Goal: Task Accomplishment & Management: Complete application form

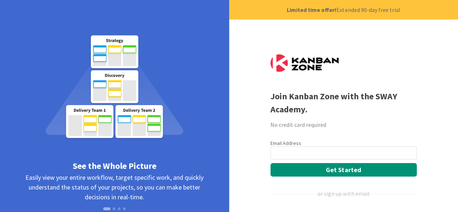
click at [303, 147] on input "email" at bounding box center [344, 152] width 146 height 13
type input "sandeep.sardana@outlook.com"
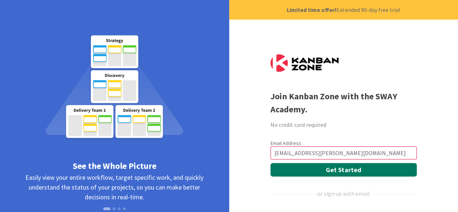
click at [340, 171] on button "Get Started" at bounding box center [344, 169] width 146 height 13
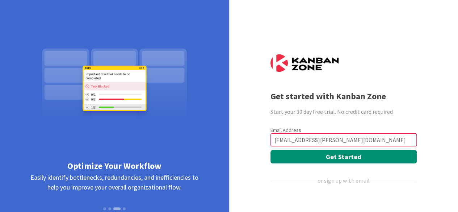
scroll to position [41, 0]
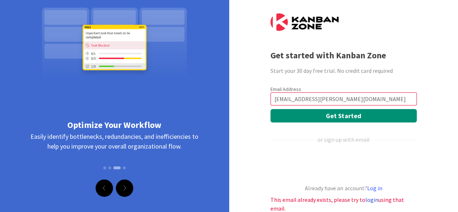
click at [370, 201] on link "login" at bounding box center [372, 199] width 13 height 7
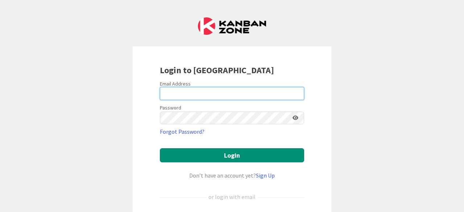
click at [193, 94] on input "email" at bounding box center [232, 93] width 144 height 13
type input "sandeep.sardana@outlook.com"
